Goal: Communication & Community: Connect with others

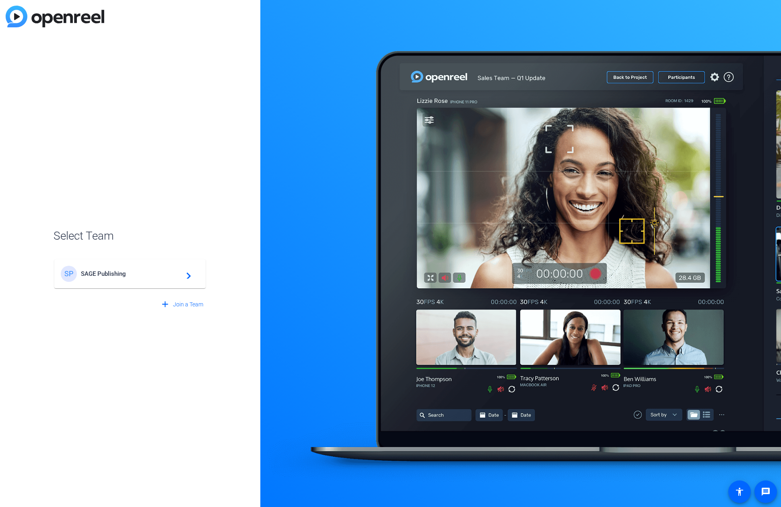
click at [147, 278] on div "SP SAGE Publishing navigate_next" at bounding box center [130, 274] width 138 height 16
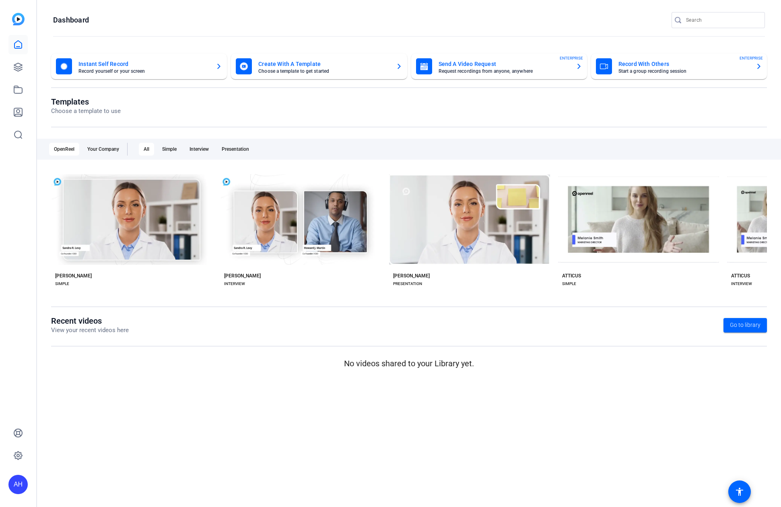
click at [31, 75] on div "AH" at bounding box center [18, 253] width 36 height 507
click at [28, 72] on div "AH" at bounding box center [18, 253] width 36 height 507
click at [22, 73] on link at bounding box center [17, 67] width 19 height 19
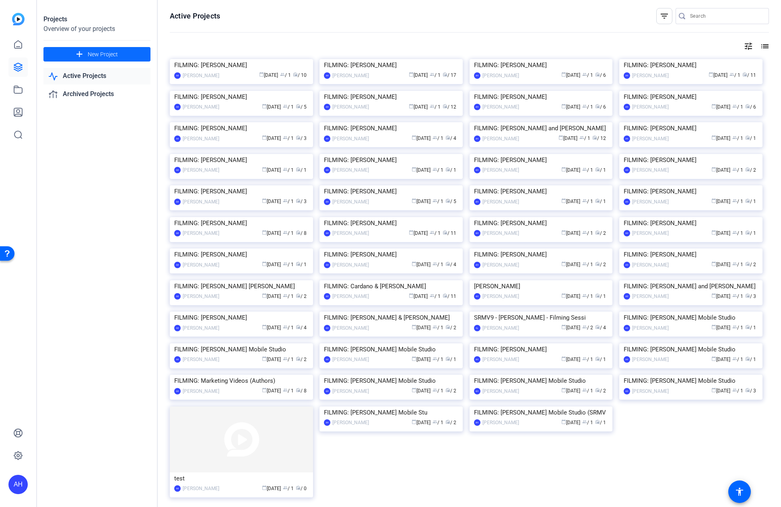
click at [133, 54] on span at bounding box center [96, 54] width 107 height 19
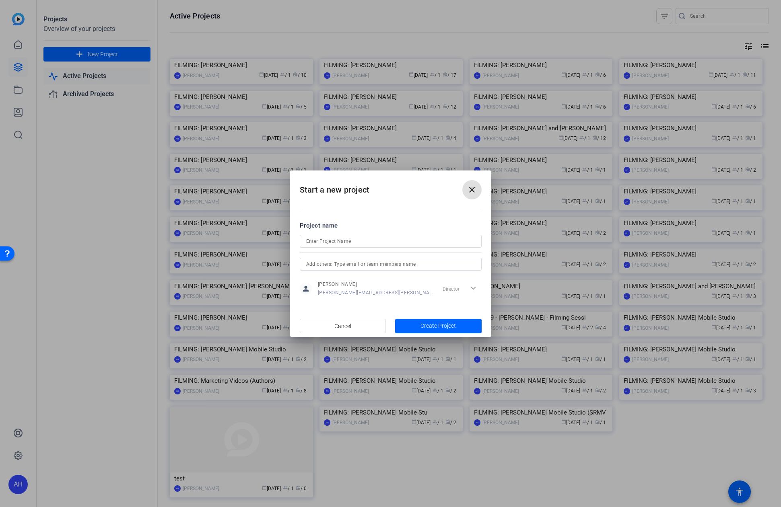
drag, startPoint x: 394, startPoint y: 252, endPoint x: 393, endPoint y: 245, distance: 7.8
click at [392, 246] on mat-form-field at bounding box center [391, 241] width 182 height 13
click at [396, 241] on input at bounding box center [390, 242] width 169 height 10
click at [472, 188] on mat-icon "close" at bounding box center [472, 190] width 10 height 10
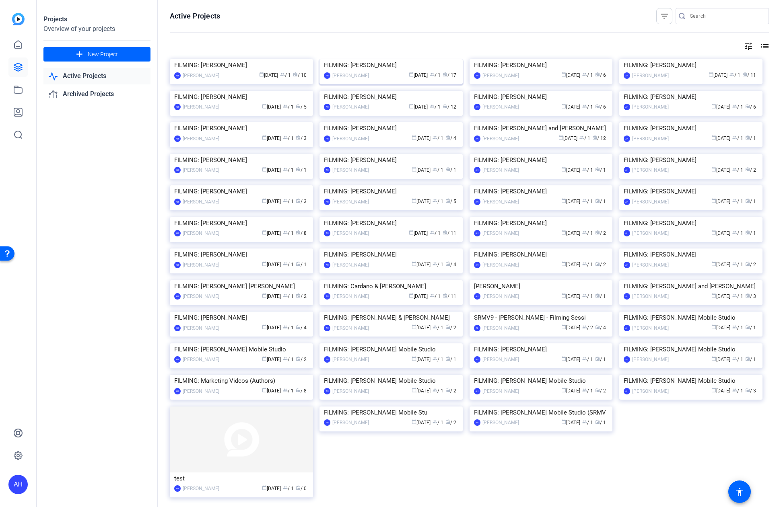
click at [392, 71] on div "FILMING: [PERSON_NAME]" at bounding box center [391, 65] width 134 height 12
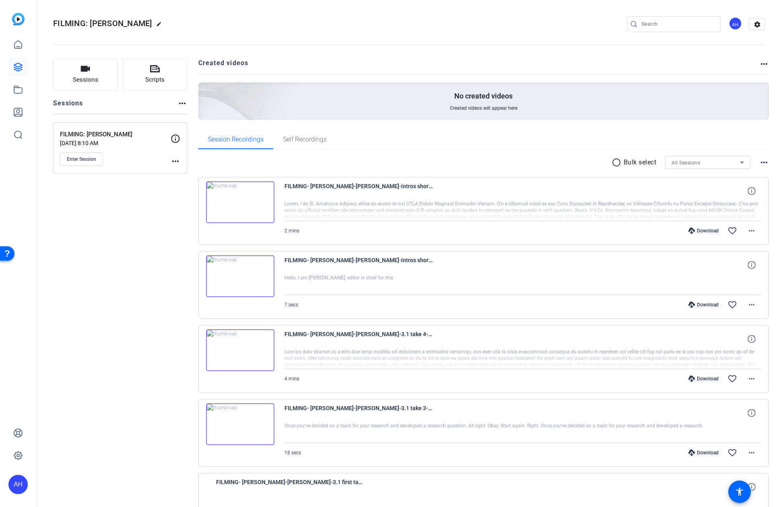
click at [175, 163] on mat-icon "more_horiz" at bounding box center [176, 162] width 10 height 10
click at [167, 166] on div at bounding box center [390, 253] width 781 height 507
click at [87, 159] on span "Enter Session" at bounding box center [81, 159] width 29 height 6
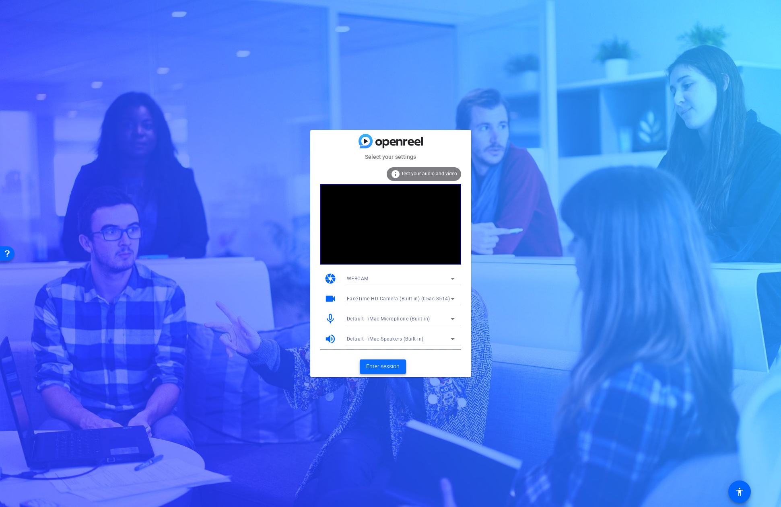
click at [400, 363] on span at bounding box center [383, 366] width 46 height 19
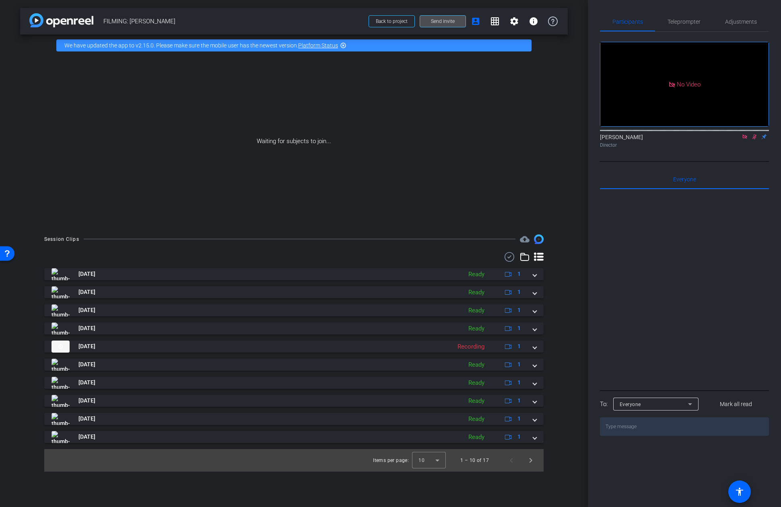
click at [439, 21] on span "Send invite" at bounding box center [443, 21] width 24 height 6
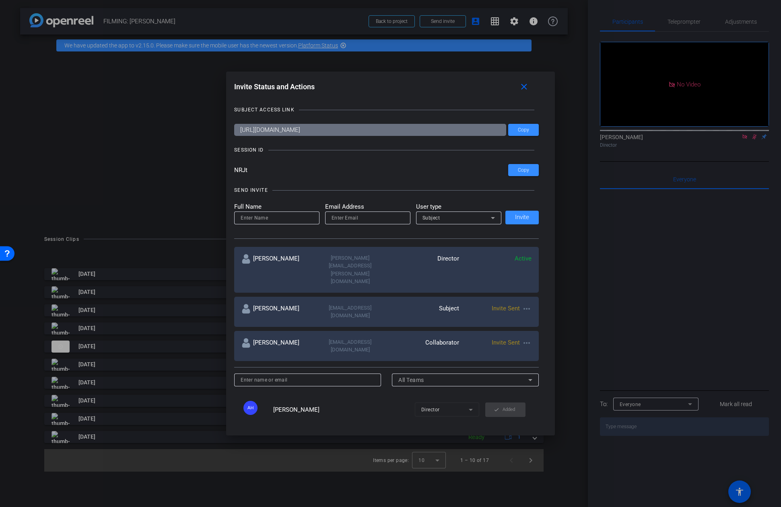
click at [527, 304] on mat-icon "more_horiz" at bounding box center [527, 309] width 10 height 10
click at [556, 311] on span "Re-Send Invite" at bounding box center [558, 310] width 60 height 10
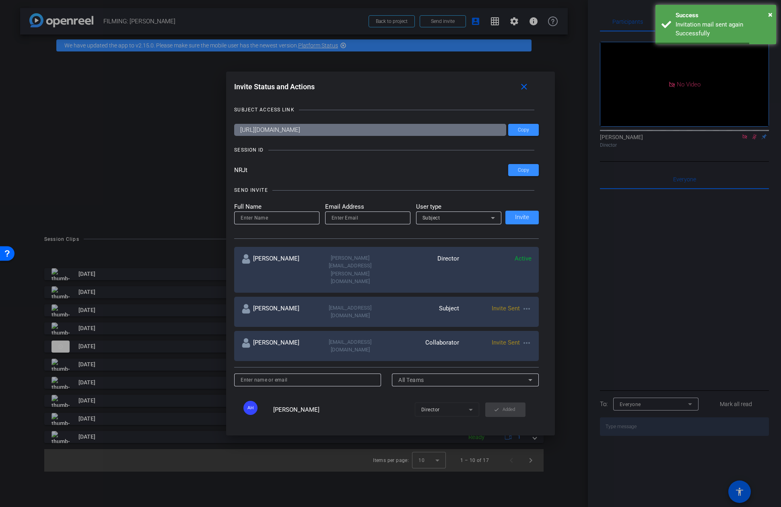
click at [526, 338] on mat-icon "more_horiz" at bounding box center [527, 343] width 10 height 10
click at [557, 339] on span "Re-Send Invite" at bounding box center [558, 338] width 60 height 10
click at [148, 98] on div at bounding box center [390, 253] width 781 height 507
